Goal: Check status: Check status

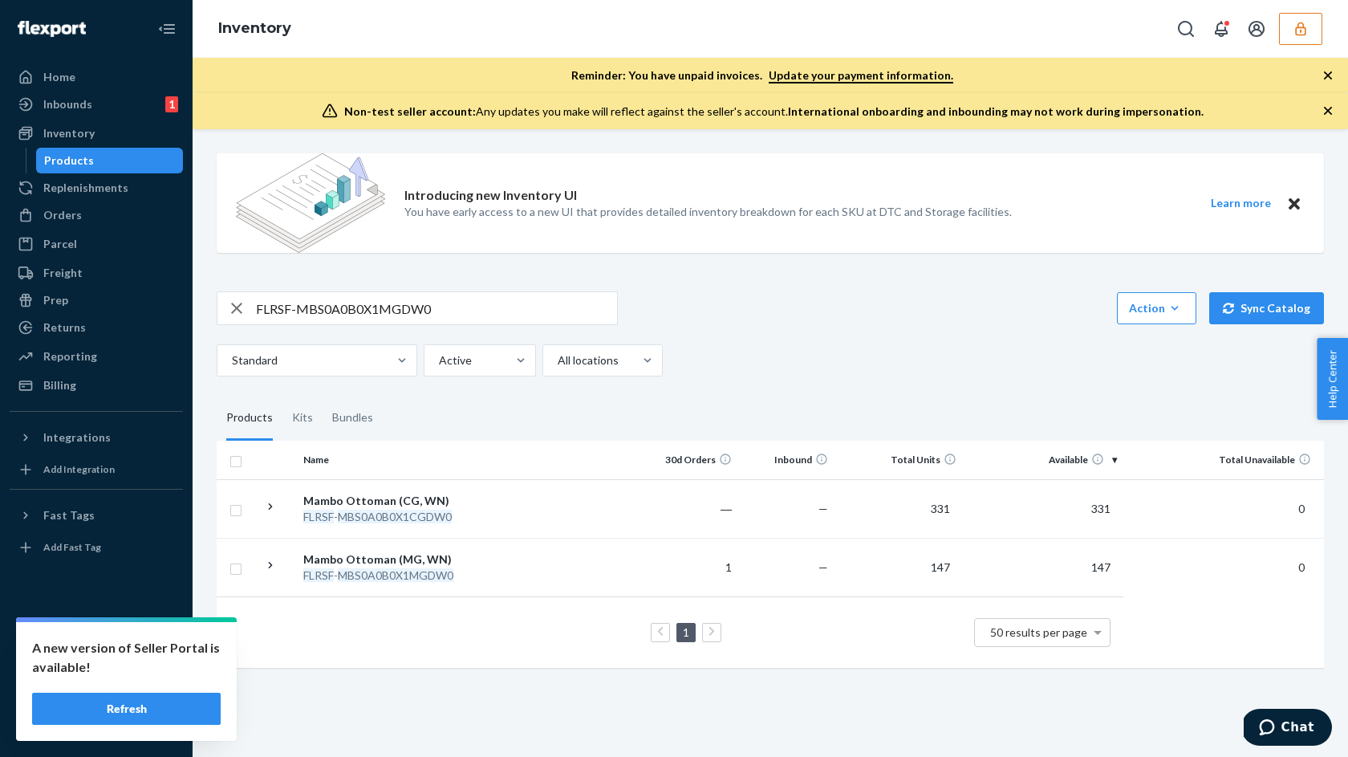
click at [1309, 26] on button "button" at bounding box center [1300, 29] width 43 height 32
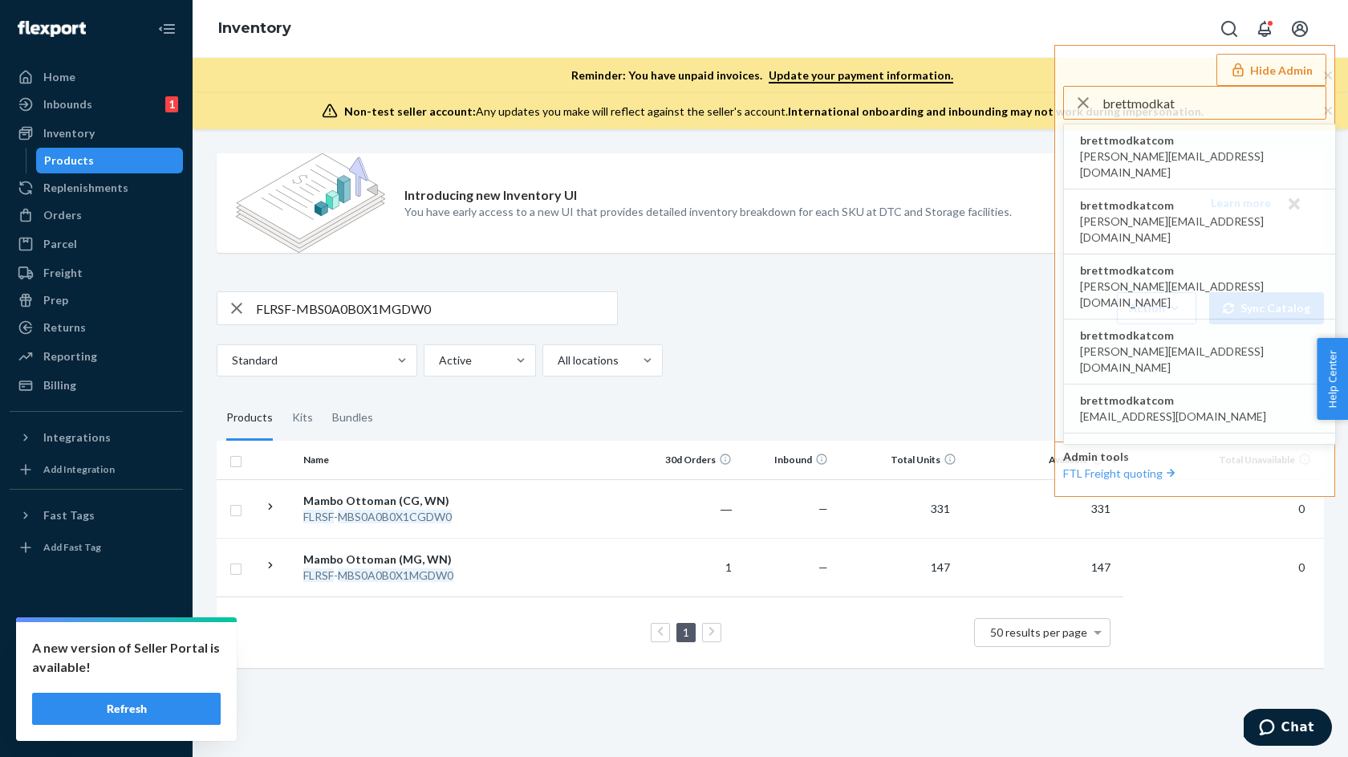
type input "brettmodkat"
click at [1133, 143] on span "brettmodkatcom" at bounding box center [1199, 140] width 239 height 16
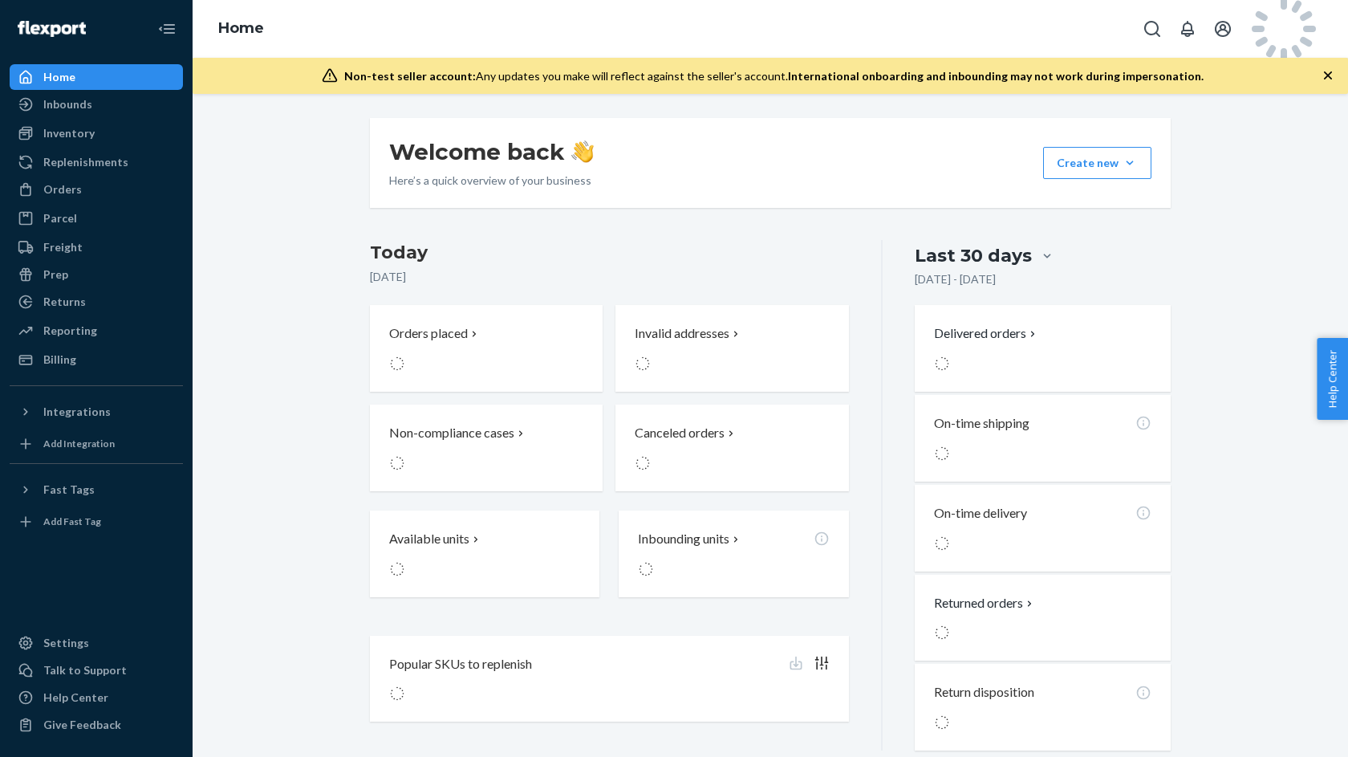
click at [58, 103] on div "Inbounds" at bounding box center [67, 104] width 49 height 16
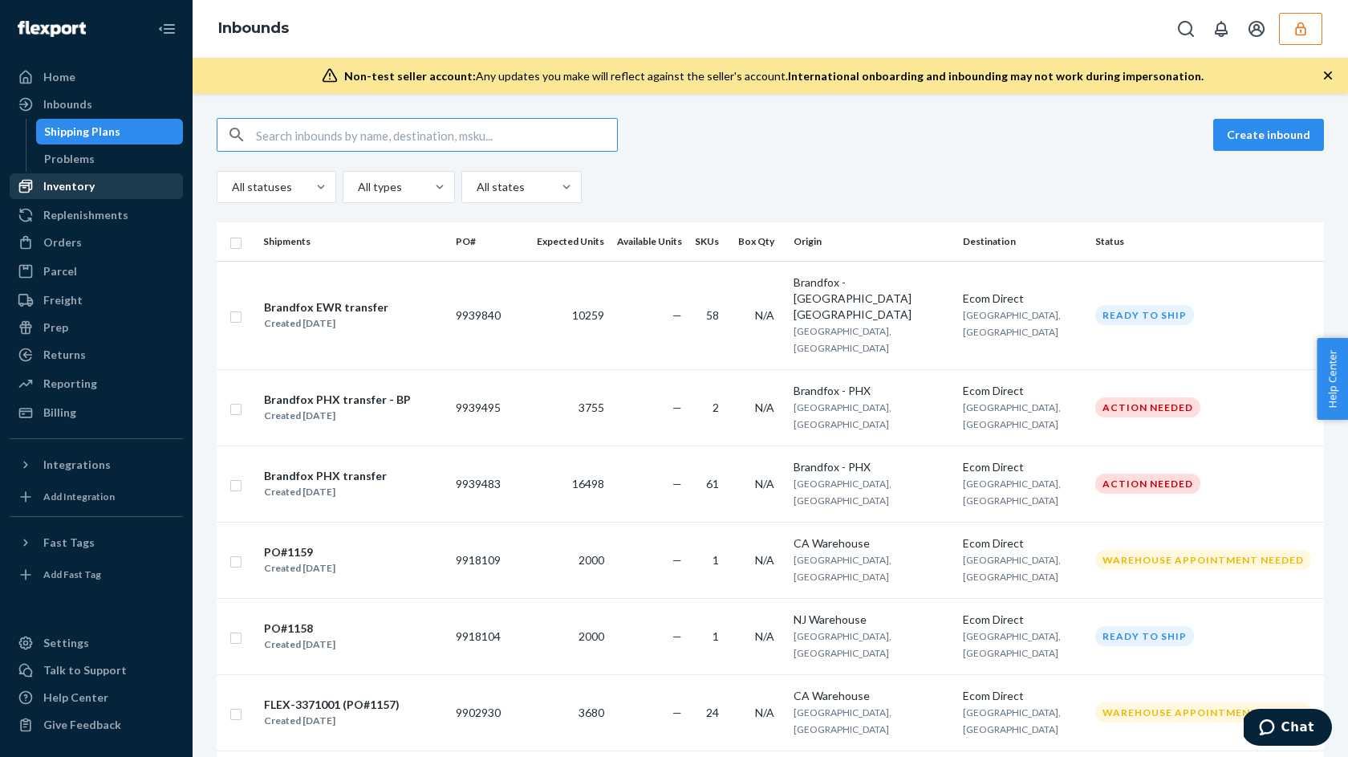
click at [67, 186] on div "Inventory" at bounding box center [68, 186] width 51 height 16
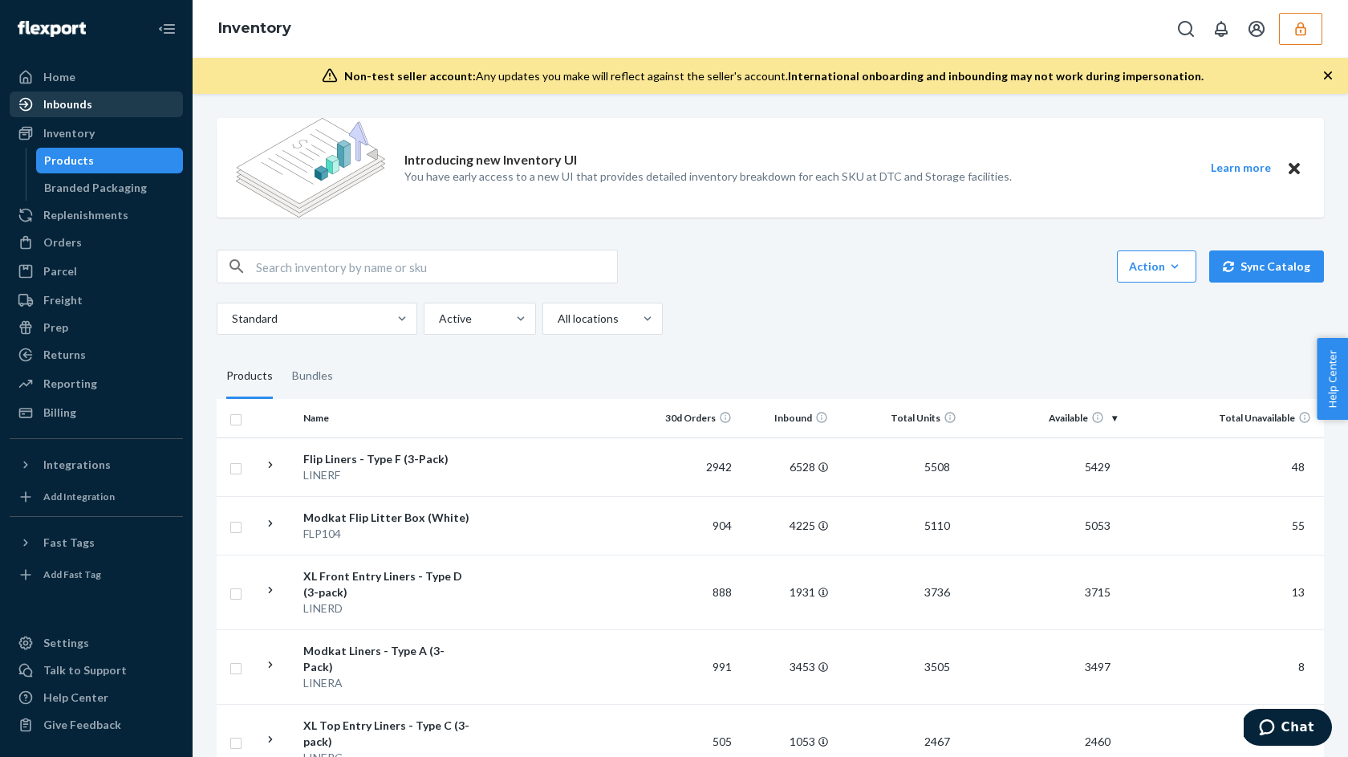
click at [82, 101] on div "Inbounds" at bounding box center [67, 104] width 49 height 16
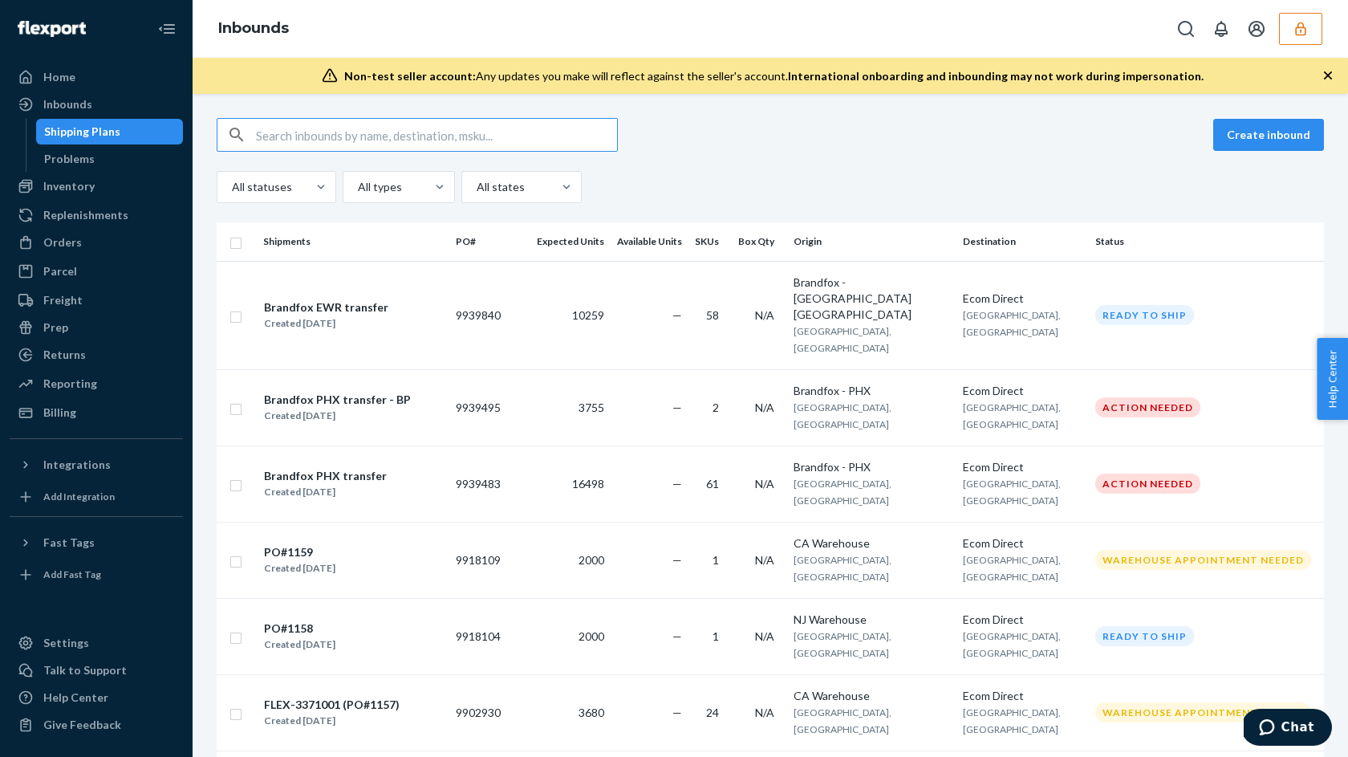
paste input "9939840"
type input "9939840"
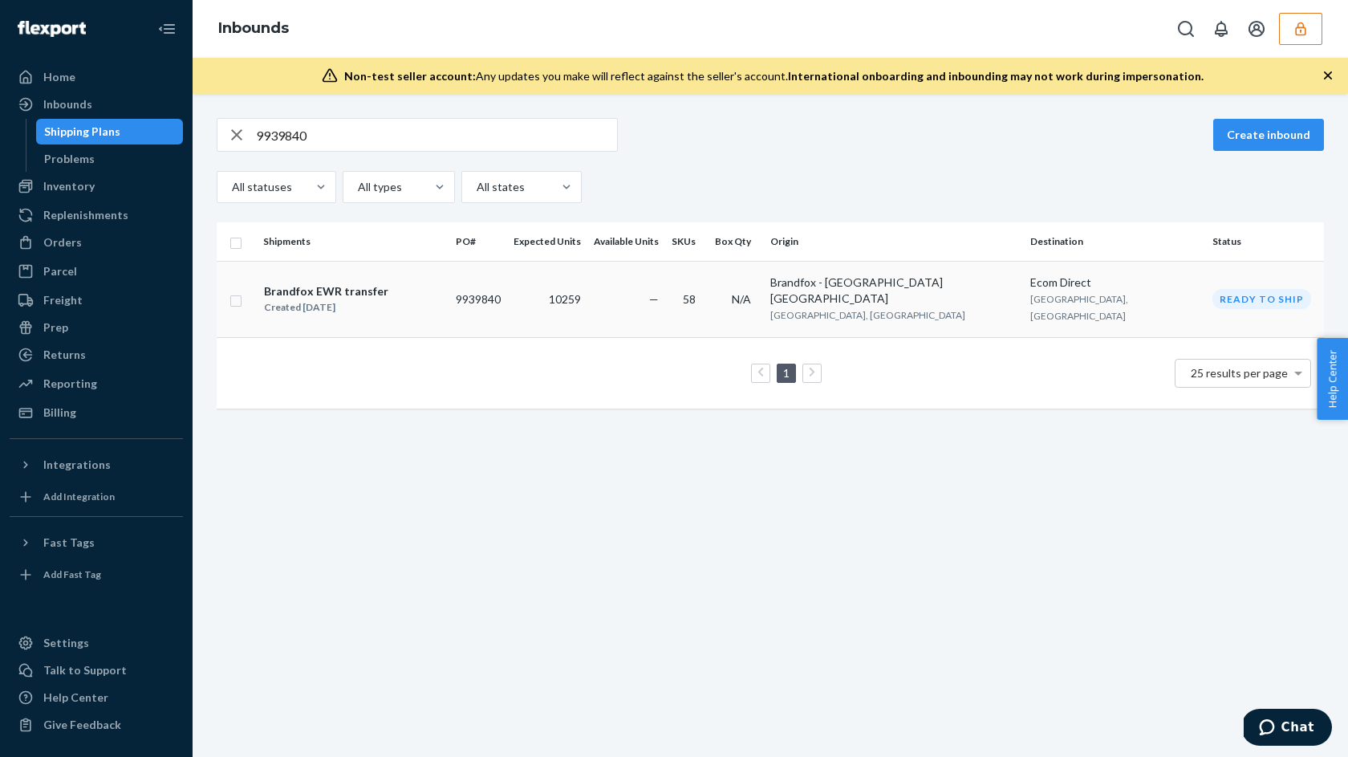
click at [404, 282] on div "Brandfox EWR transfer Created [DATE]" at bounding box center [353, 299] width 180 height 34
